Goal: Task Accomplishment & Management: Use online tool/utility

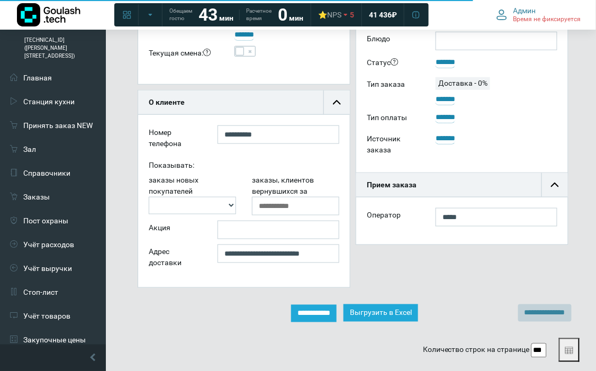
scroll to position [176, 0]
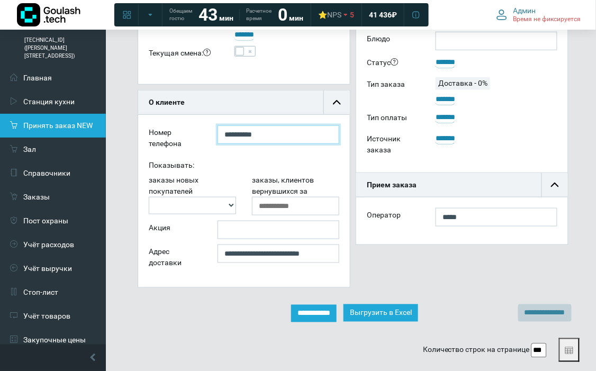
drag, startPoint x: 289, startPoint y: 135, endPoint x: 72, endPoint y: 110, distance: 218.3
click at [72, 110] on div "178.176.105.38 (Швецова 3) Главная Станция кухни Принять заказ NEW Зал Справочн…" at bounding box center [298, 210] width 596 height 714
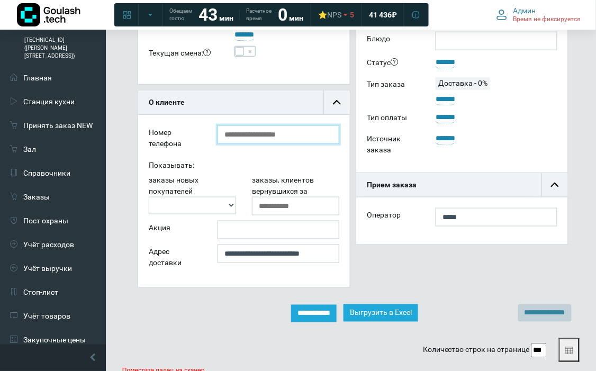
scroll to position [0, 0]
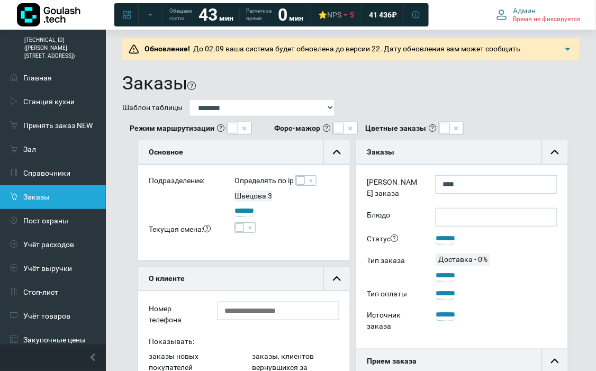
click at [20, 189] on link "Заказы" at bounding box center [53, 197] width 106 height 24
click at [23, 189] on link "Заказы" at bounding box center [53, 197] width 106 height 24
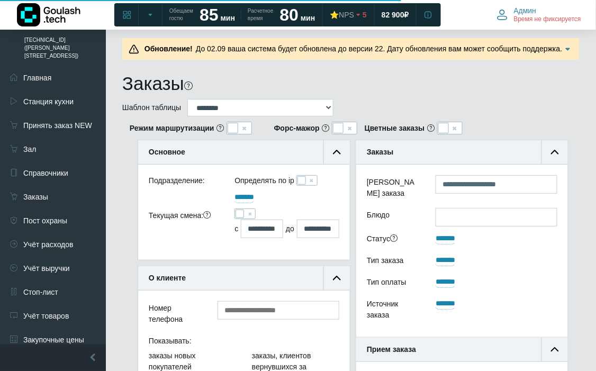
scroll to position [71, 212]
click at [247, 213] on span at bounding box center [244, 213] width 21 height 11
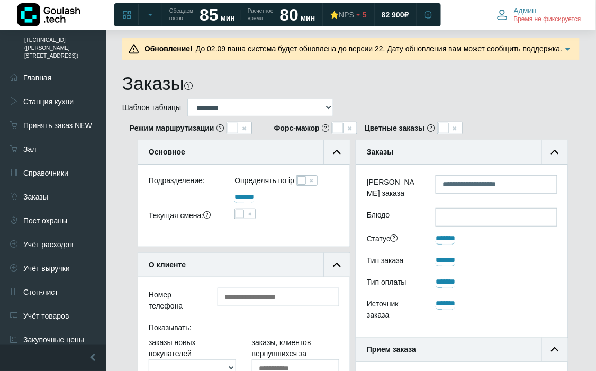
scroll to position [0, 0]
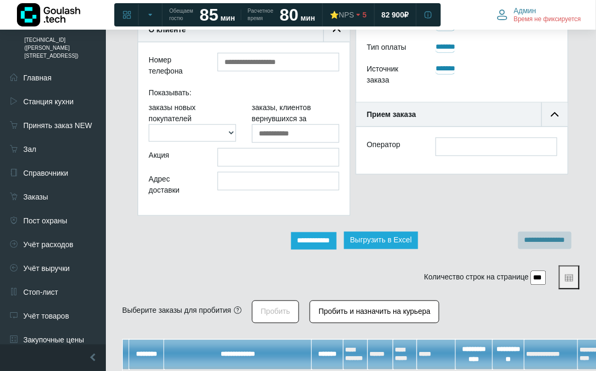
click at [322, 239] on input "**********" at bounding box center [313, 240] width 45 height 17
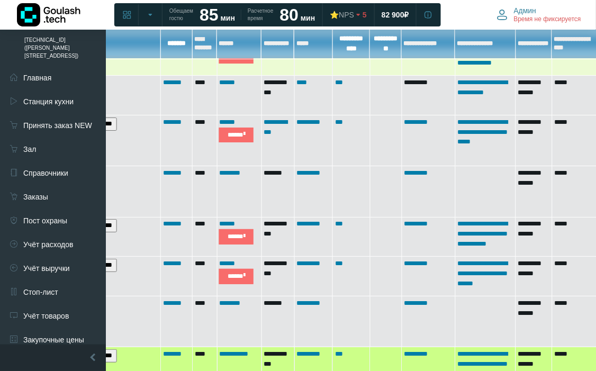
scroll to position [541, 151]
